Goal: Information Seeking & Learning: Check status

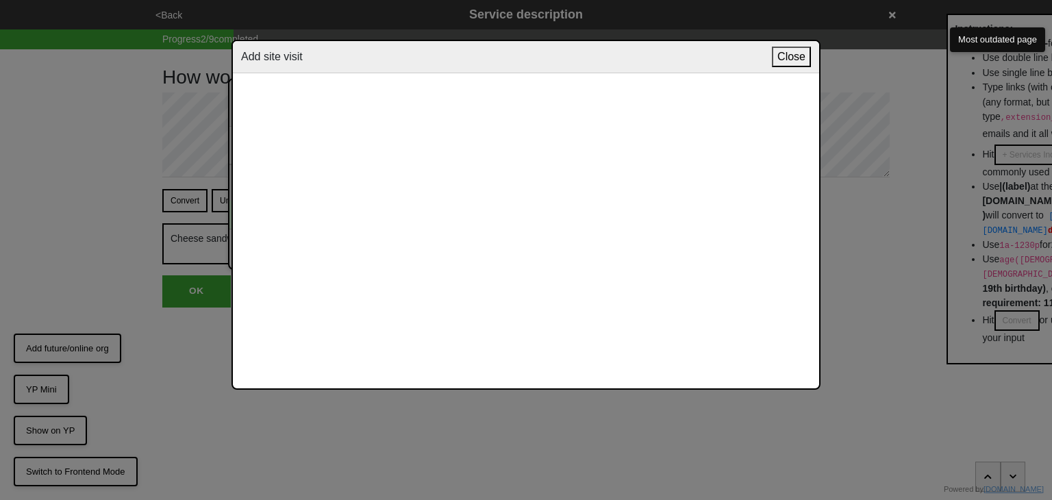
click at [796, 56] on button "Close" at bounding box center [791, 57] width 39 height 21
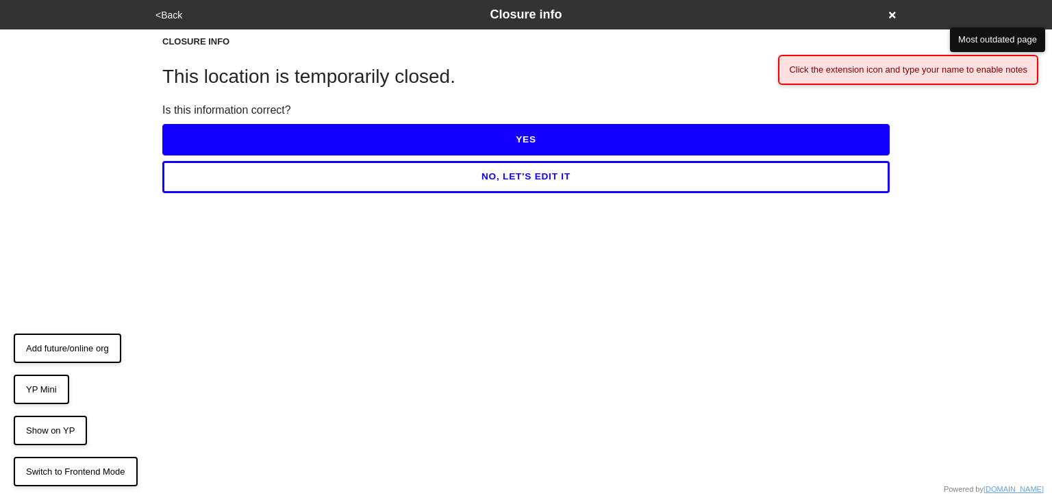
click at [959, 114] on div "<Back Closure info CLOSURE INFO This location is temporarily closed. Is this in…" at bounding box center [526, 96] width 1052 height 193
click at [842, 68] on div "Click the extension icon and type your name to enable notes" at bounding box center [908, 70] width 260 height 30
